Goal: Check status: Check status

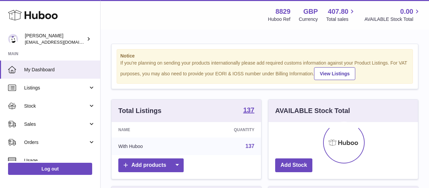
scroll to position [105, 150]
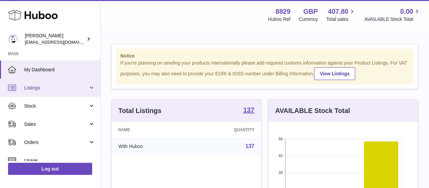
click at [46, 84] on link "Listings" at bounding box center [50, 88] width 100 height 18
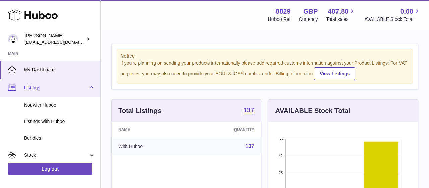
click at [46, 84] on link "Listings" at bounding box center [50, 88] width 100 height 18
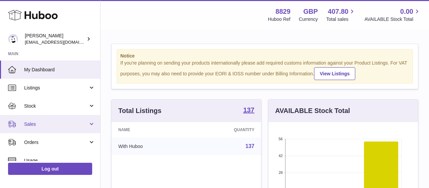
click at [42, 124] on span "Sales" at bounding box center [56, 124] width 64 height 6
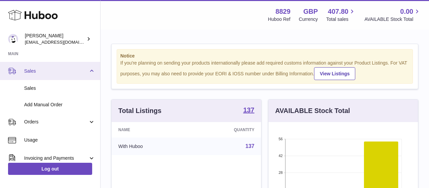
scroll to position [39, 0]
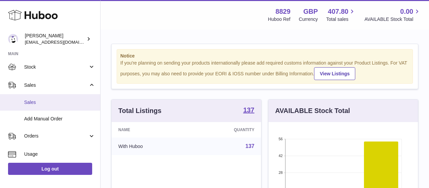
click at [38, 103] on span "Sales" at bounding box center [59, 102] width 71 height 6
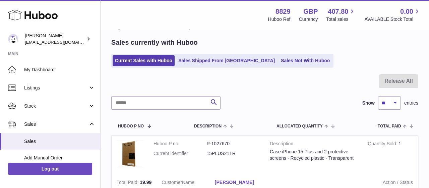
scroll to position [35, 0]
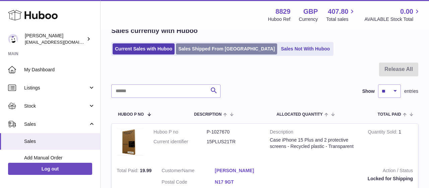
click at [200, 48] on link "Sales Shipped From [GEOGRAPHIC_DATA]" at bounding box center [226, 48] width 101 height 11
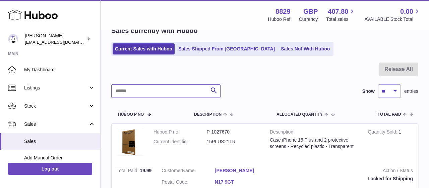
click at [176, 92] on input "text" at bounding box center [165, 90] width 109 height 13
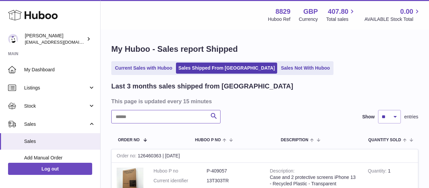
click at [157, 115] on input "text" at bounding box center [165, 116] width 109 height 13
type input "********"
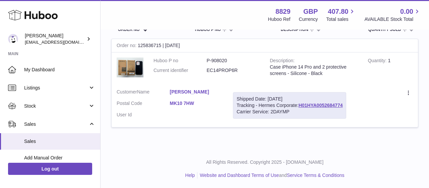
drag, startPoint x: 308, startPoint y: 103, endPoint x: 360, endPoint y: 104, distance: 52.3
click at [352, 104] on td "Shipped Date: 3rd Oct 2025 Tracking - Hermes Corporate: H01HYA0052684774 Carrie…" at bounding box center [289, 105] width 123 height 43
copy div "H01HYA0052684774"
